Goal: Navigation & Orientation: Go to known website

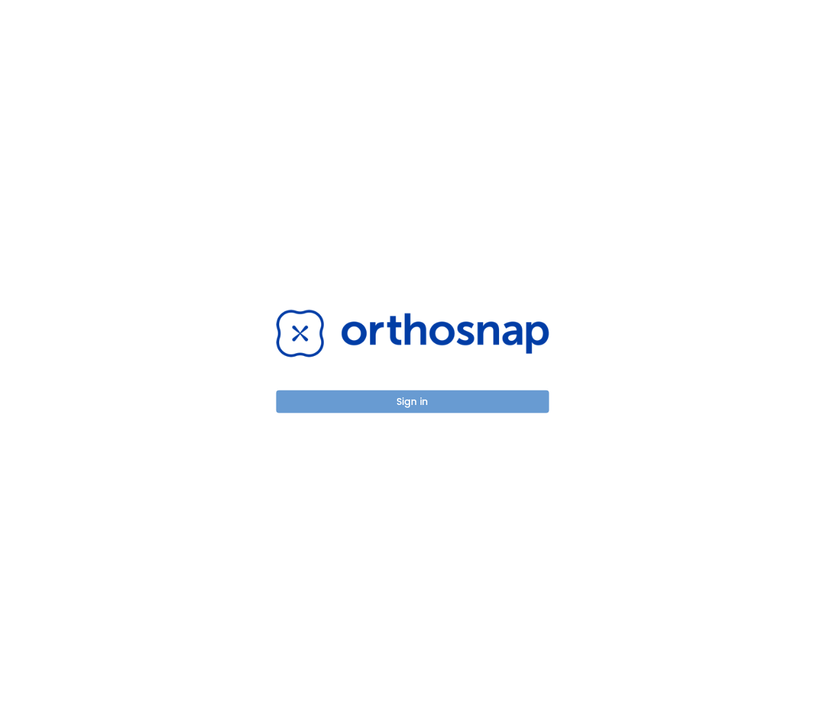
click at [528, 407] on button "Sign in" at bounding box center [413, 401] width 273 height 23
